Goal: Find specific page/section: Find specific page/section

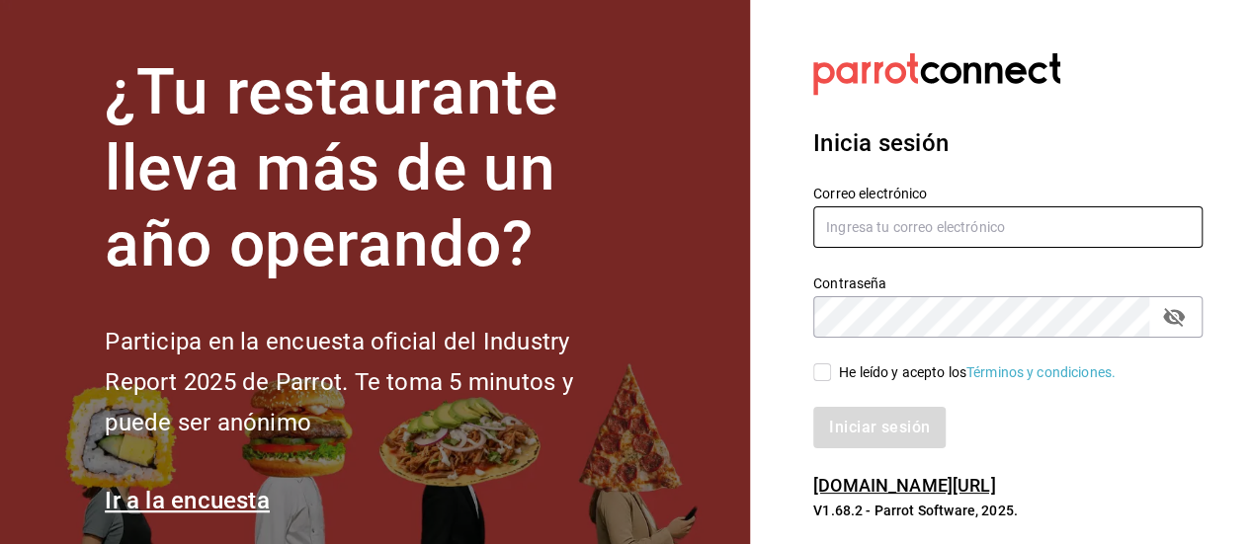
type input "[EMAIL_ADDRESS][DOMAIN_NAME]"
click at [816, 370] on input "He leído y acepto los Términos y condiciones." at bounding box center [822, 373] width 18 height 18
checkbox input "true"
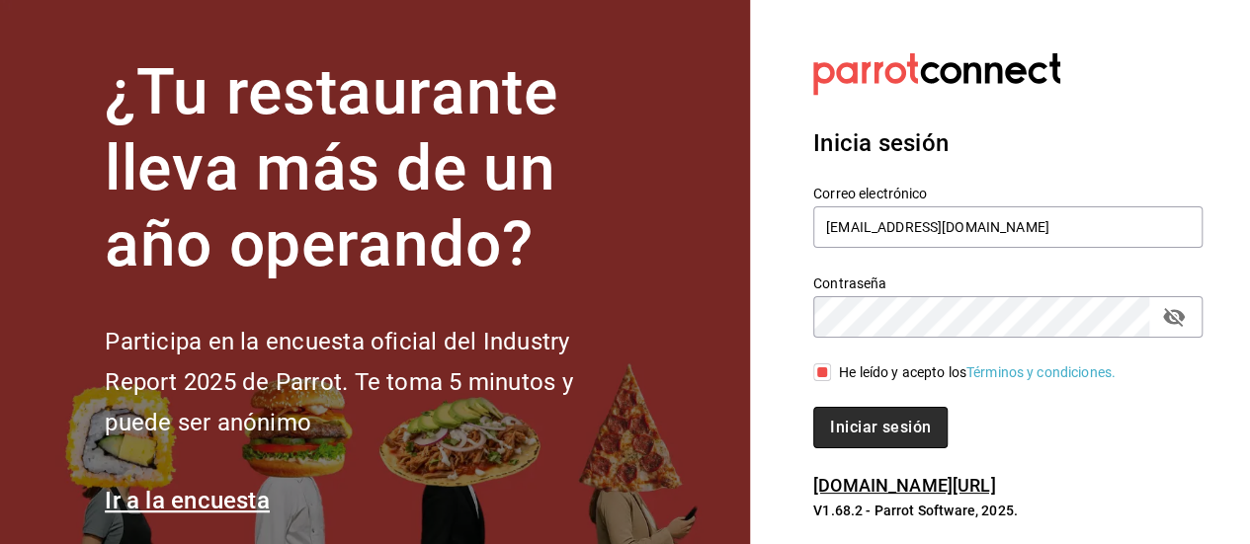
click at [850, 410] on button "Iniciar sesión" at bounding box center [880, 427] width 134 height 41
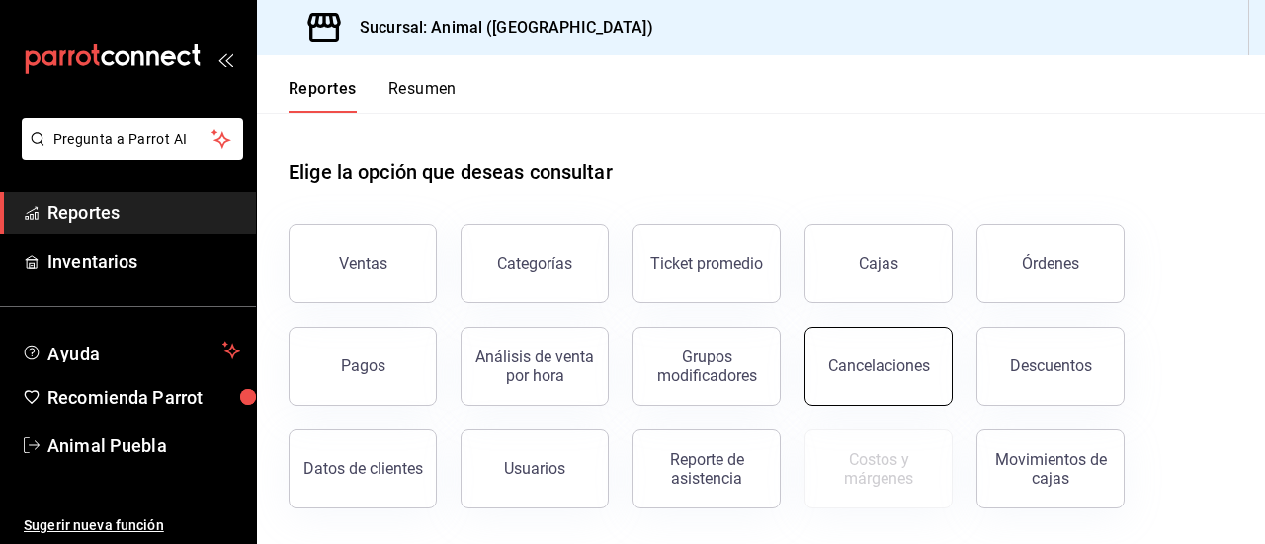
click at [877, 361] on div "Cancelaciones" at bounding box center [879, 366] width 102 height 19
click at [877, 361] on html "Pregunta a Parrot AI Reportes Inventarios Ayuda Recomienda Parrot Animal Puebla…" at bounding box center [632, 272] width 1265 height 544
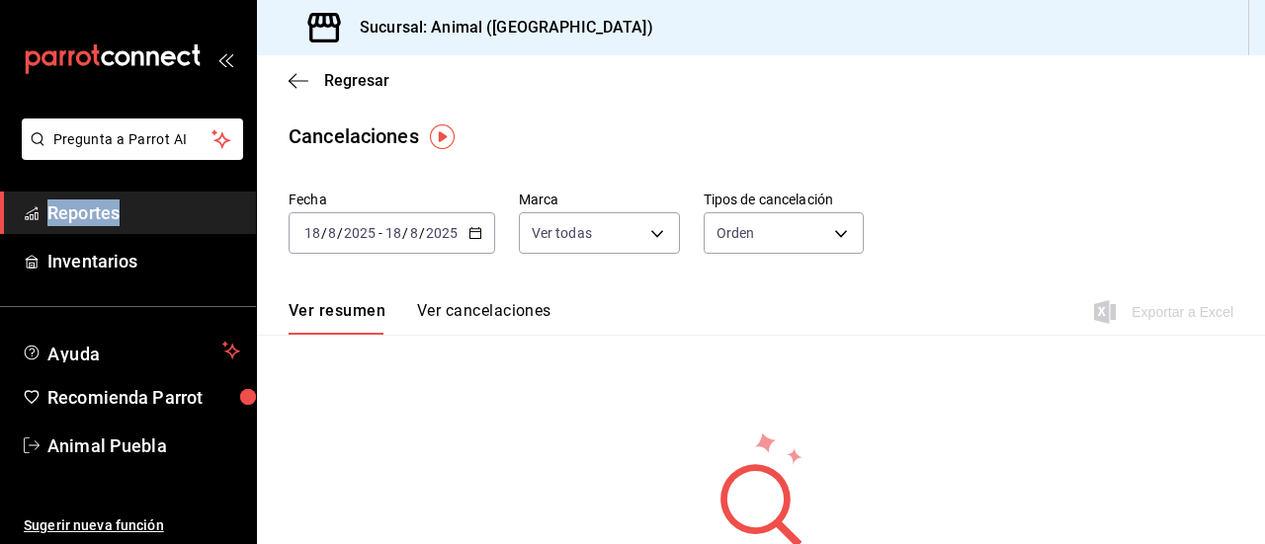
click at [471, 231] on icon "button" at bounding box center [475, 233] width 14 height 14
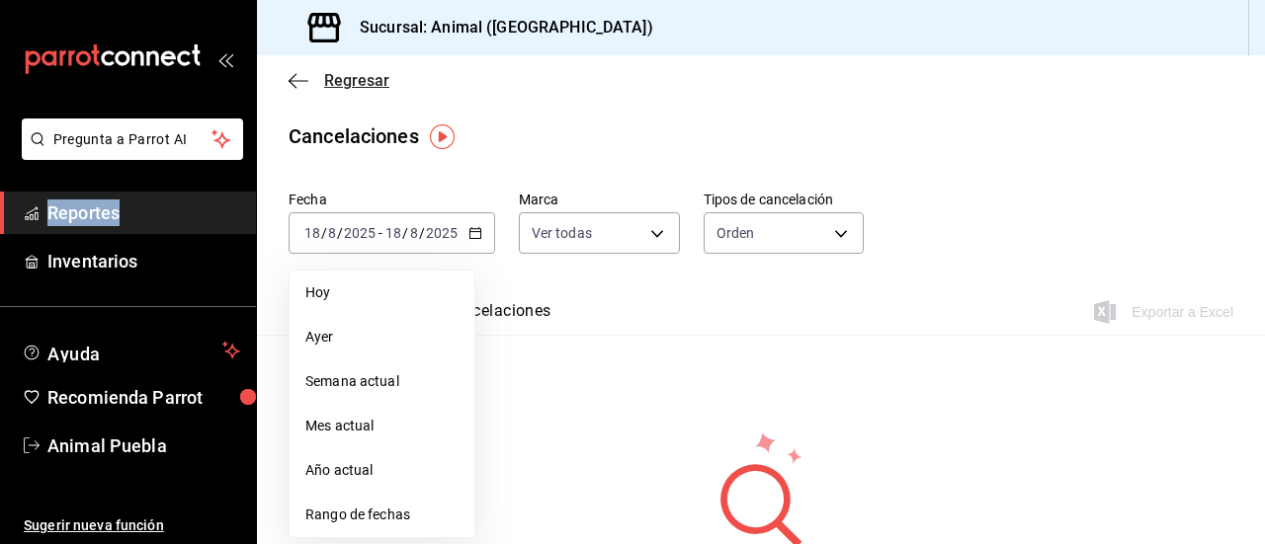
click at [301, 76] on icon "button" at bounding box center [299, 81] width 20 height 18
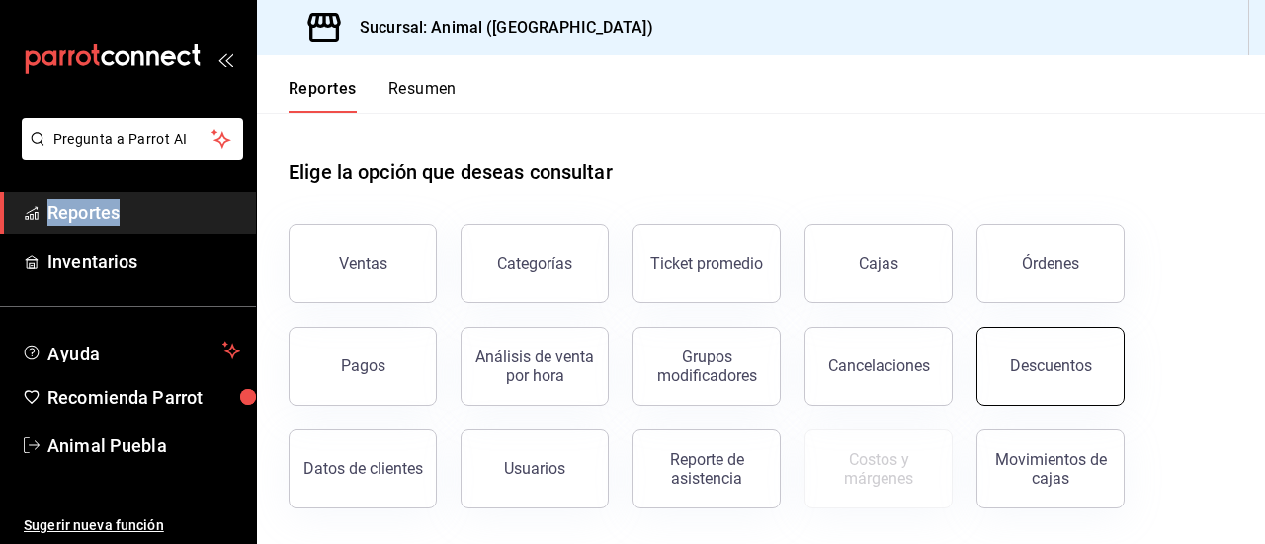
click at [1063, 341] on button "Descuentos" at bounding box center [1050, 366] width 148 height 79
click at [1063, 341] on html "Pregunta a Parrot AI Reportes Inventarios Ayuda Recomienda Parrot Animal Puebla…" at bounding box center [632, 272] width 1265 height 544
